Goal: Task Accomplishment & Management: Use online tool/utility

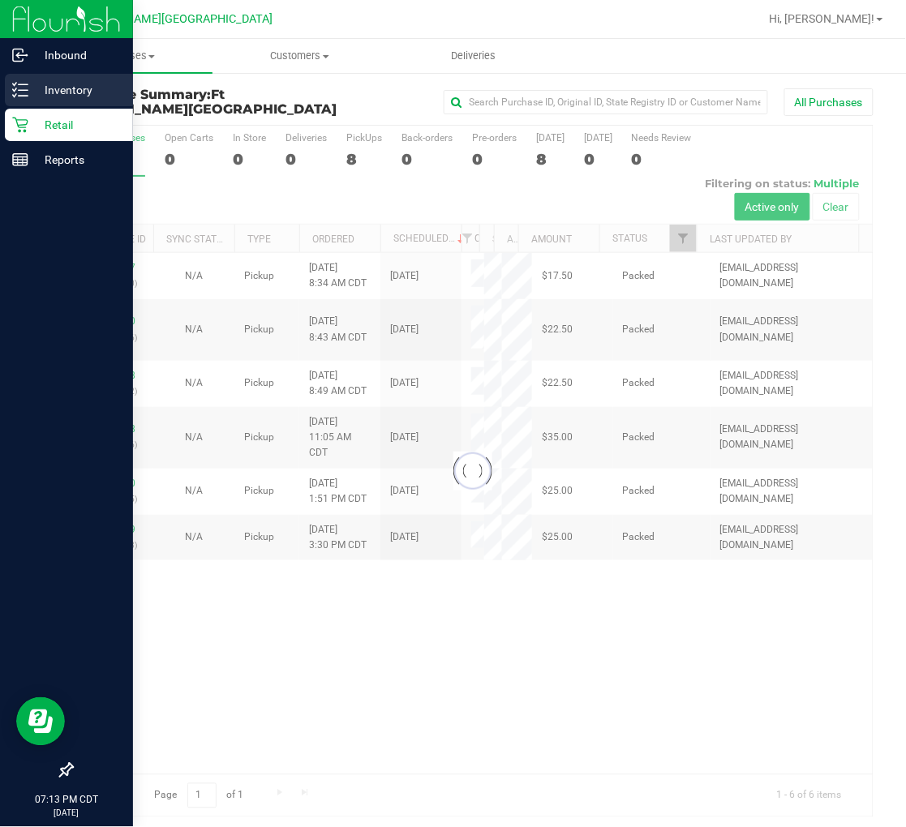
click at [35, 92] on p "Inventory" at bounding box center [76, 89] width 97 height 19
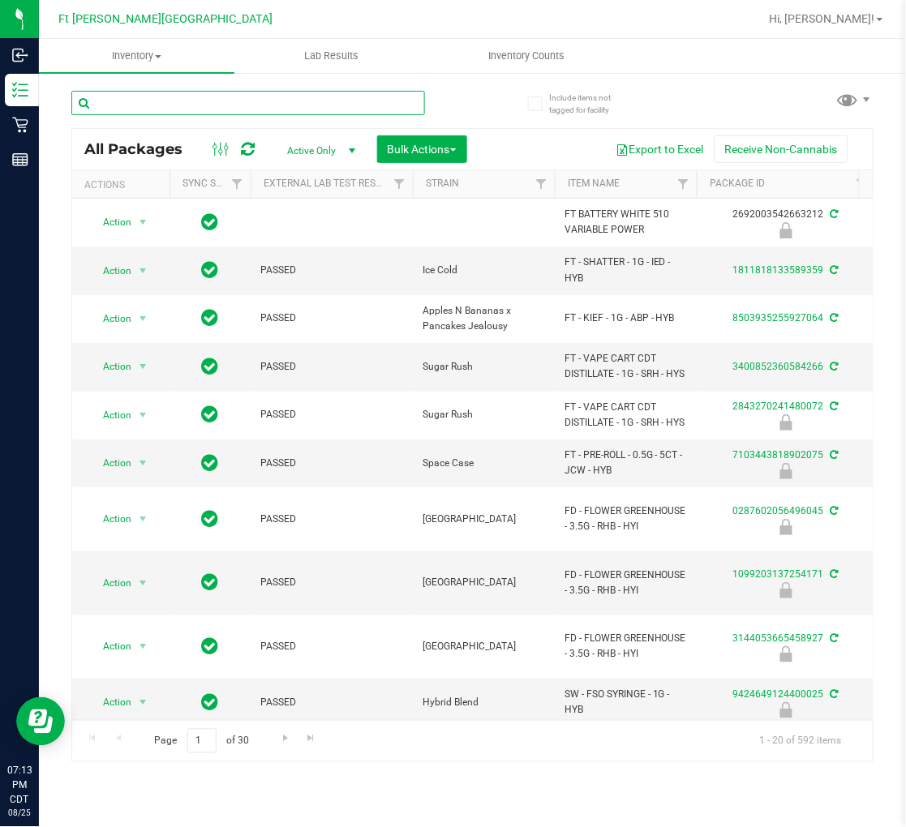
click at [206, 96] on input "text" at bounding box center [247, 103] width 353 height 24
type input "dark"
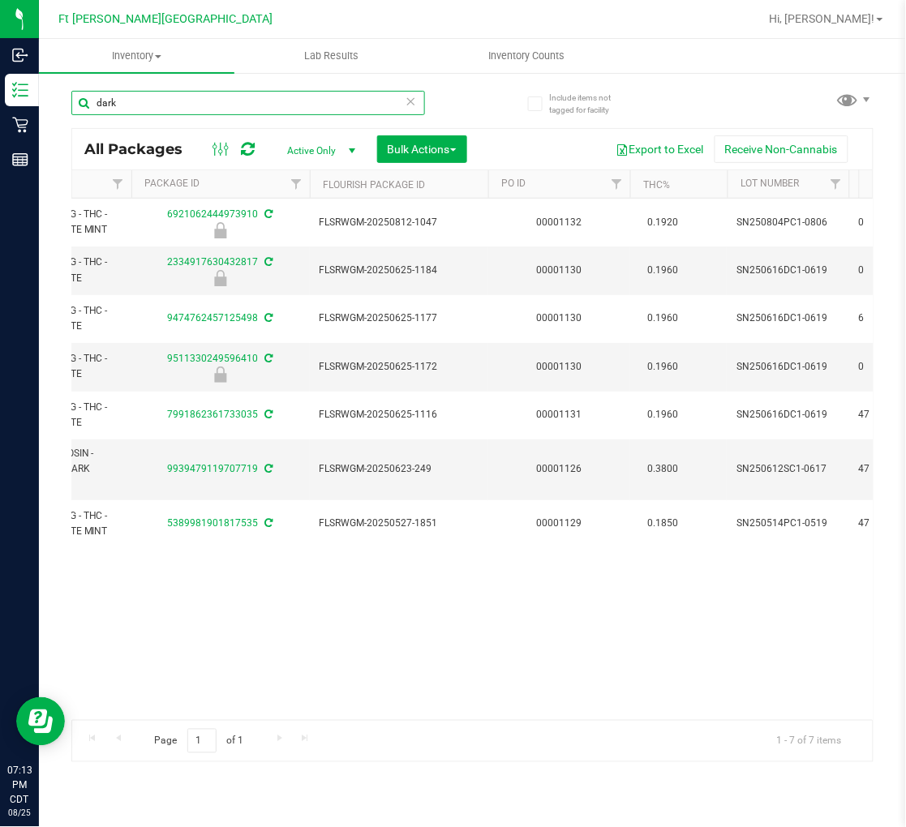
scroll to position [0, 596]
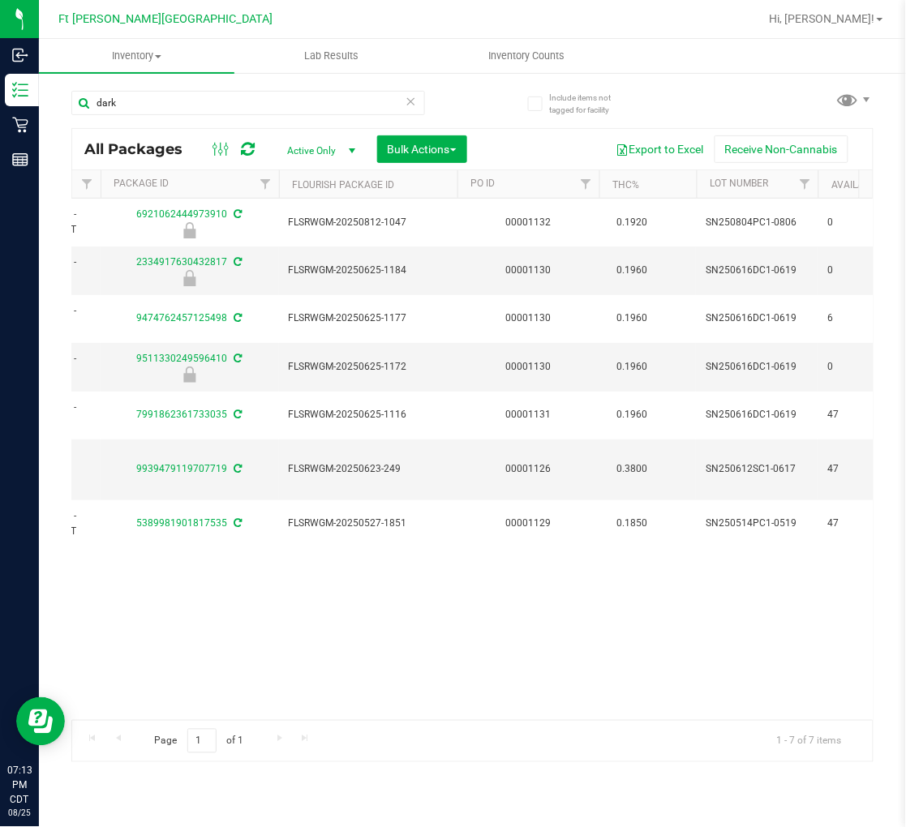
click at [319, 730] on div "Page 1 of 1 1 - 7 of 7 items" at bounding box center [472, 741] width 800 height 42
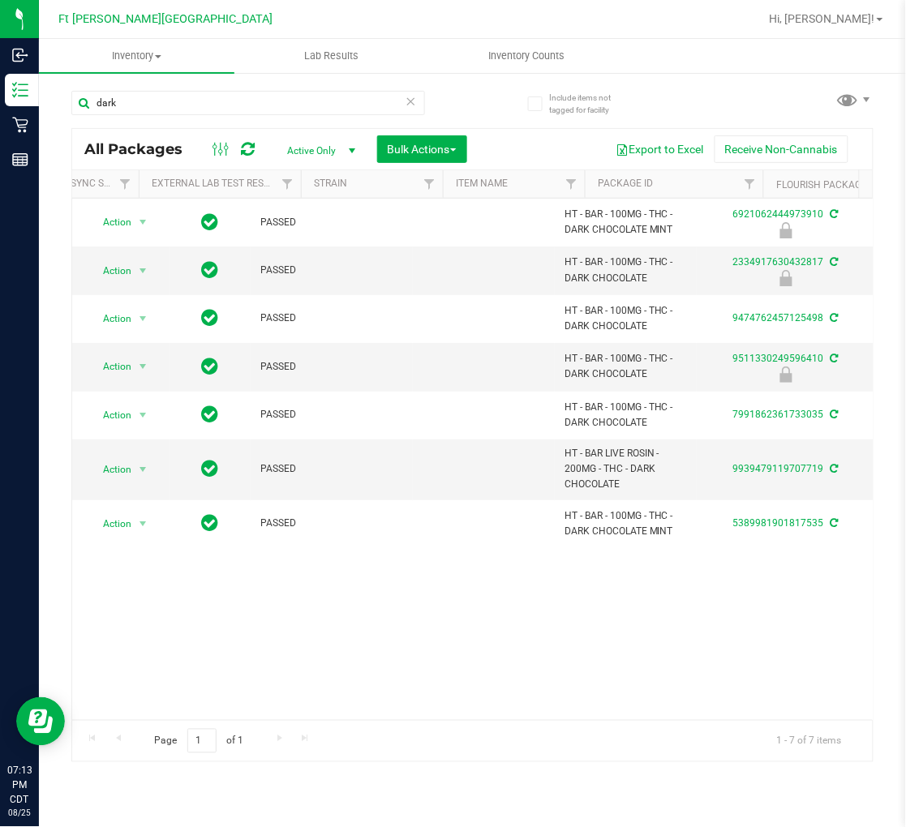
scroll to position [0, 0]
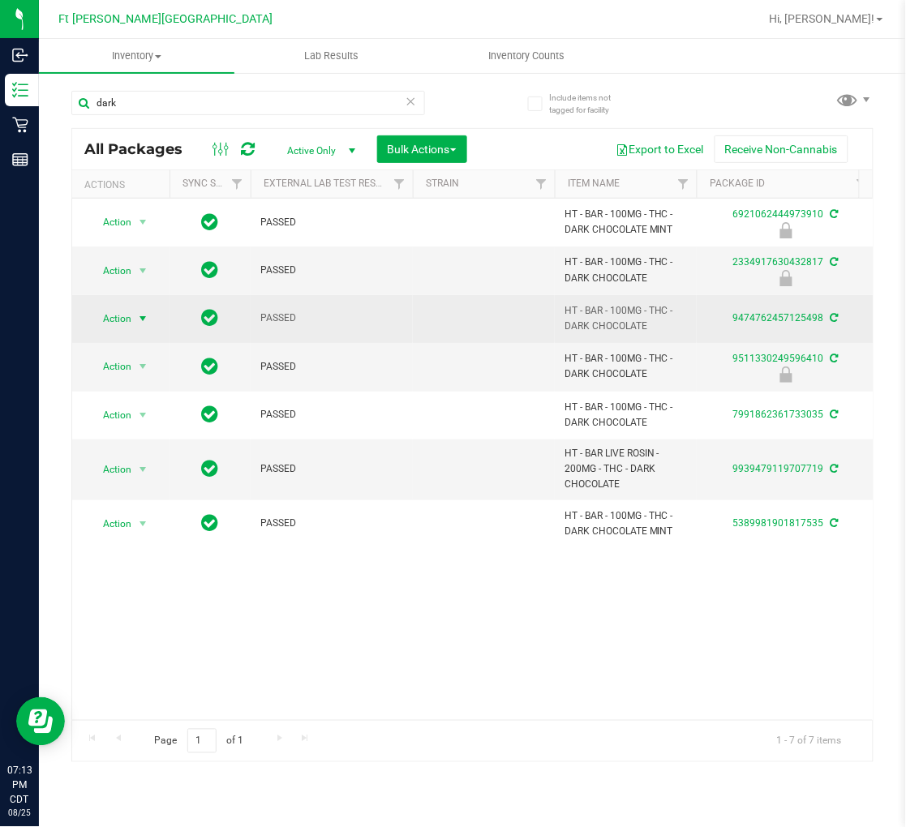
click at [126, 327] on span "Action" at bounding box center [110, 318] width 44 height 23
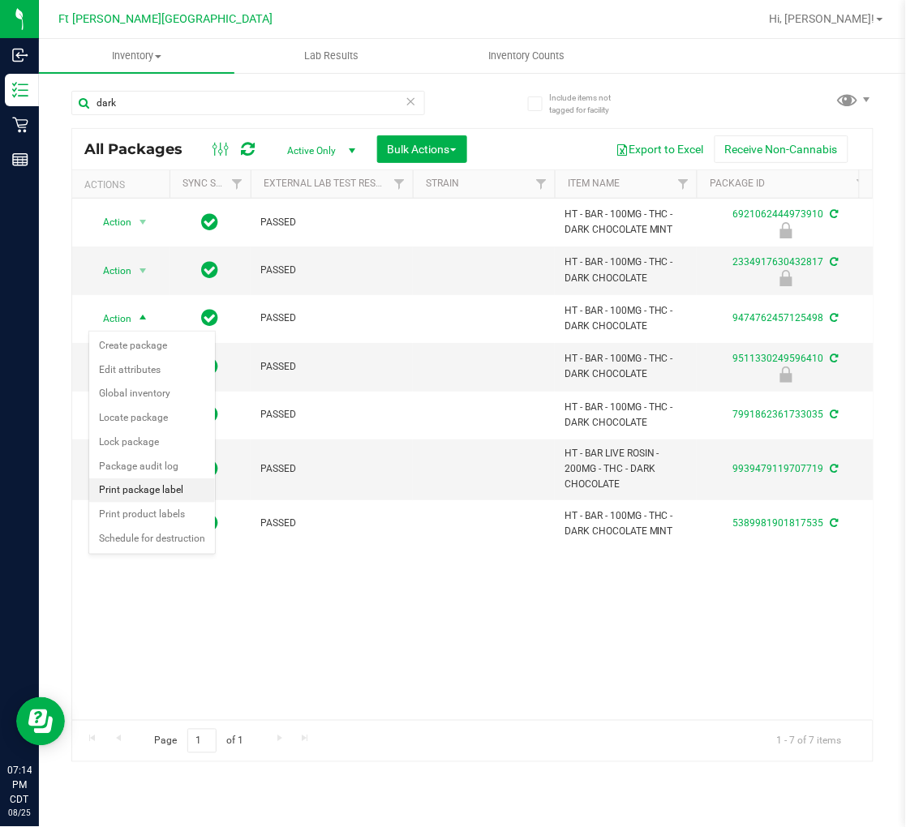
click at [164, 493] on li "Print package label" at bounding box center [152, 490] width 126 height 24
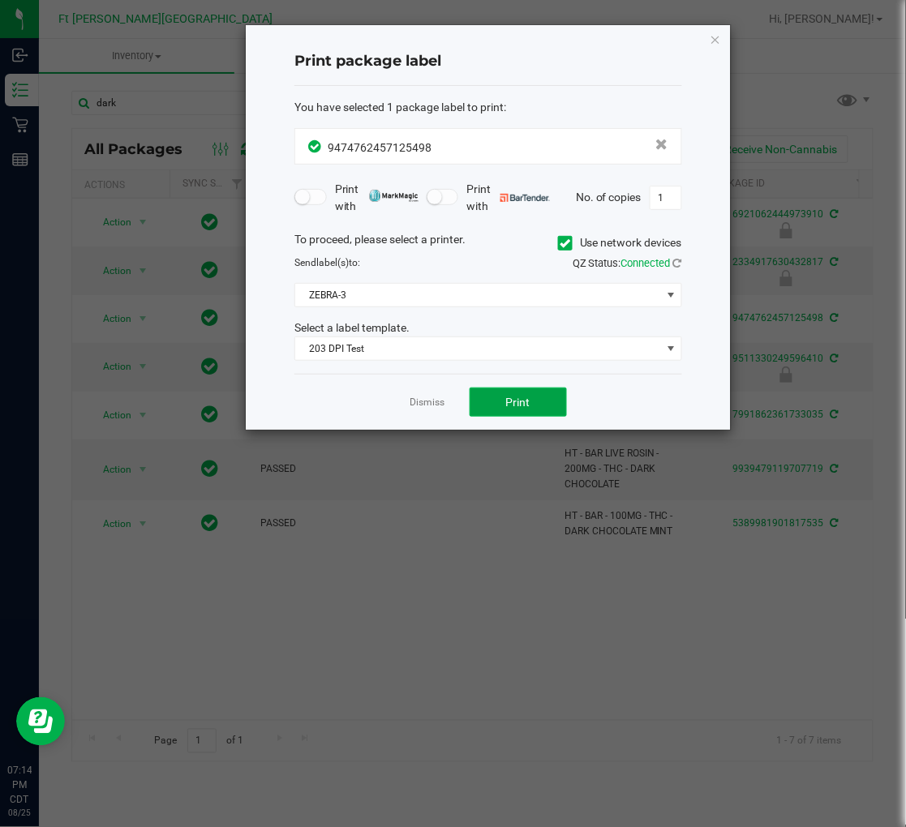
click at [514, 408] on span "Print" at bounding box center [518, 402] width 24 height 13
type input "5"
click at [533, 400] on button "Print" at bounding box center [517, 402] width 97 height 29
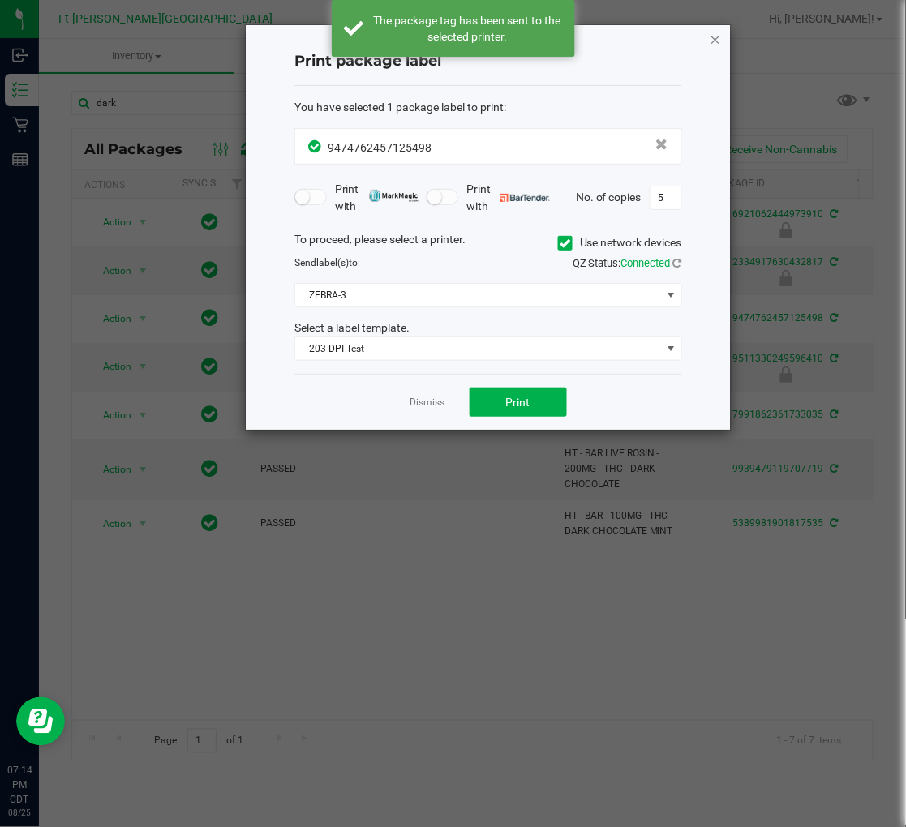
click at [717, 39] on icon "button" at bounding box center [714, 38] width 11 height 19
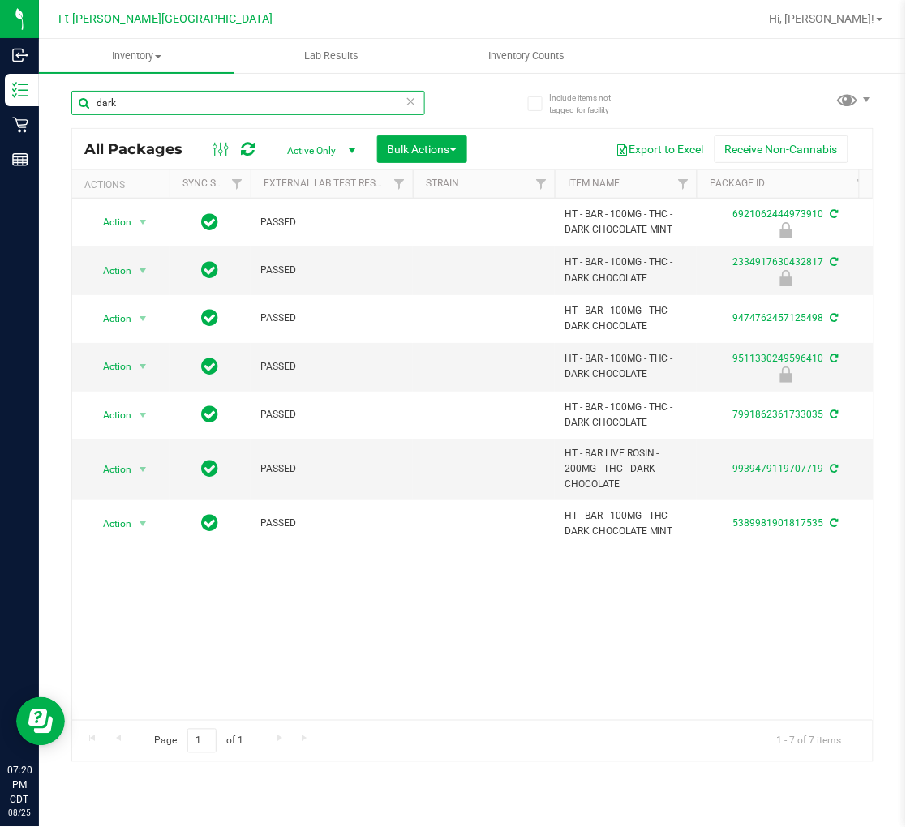
click at [257, 110] on input "dark" at bounding box center [247, 103] width 353 height 24
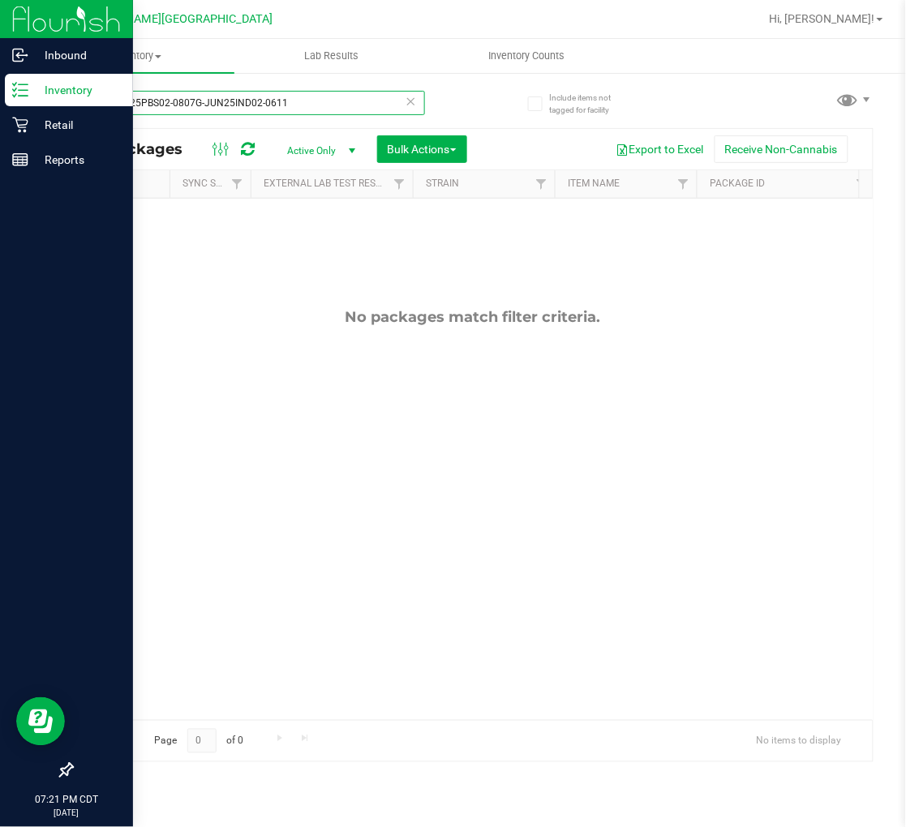
type input "pbsJUL25PBS02-0807G-JUN25IND02-0611"
